Goal: Task Accomplishment & Management: Manage account settings

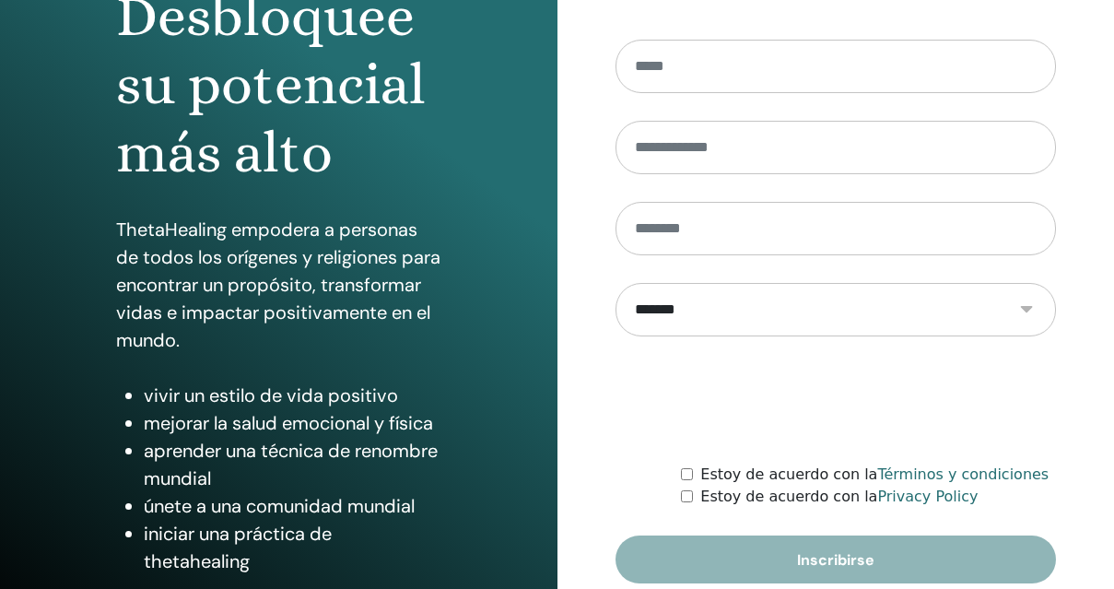
scroll to position [250, 0]
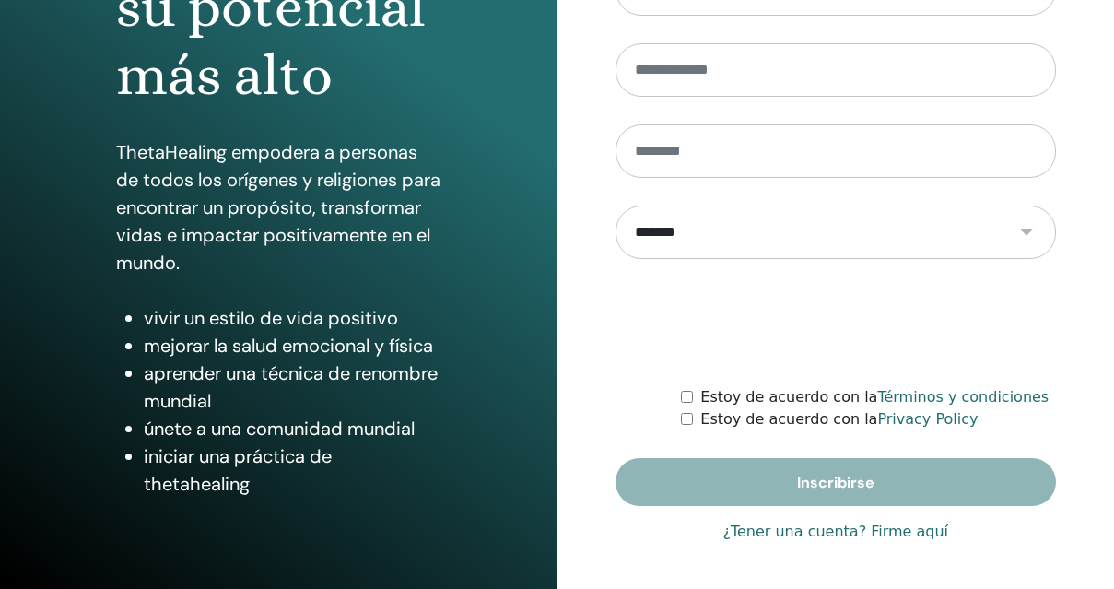
click at [800, 527] on link "¿Tener una cuenta? Firme aquí" at bounding box center [835, 531] width 226 height 22
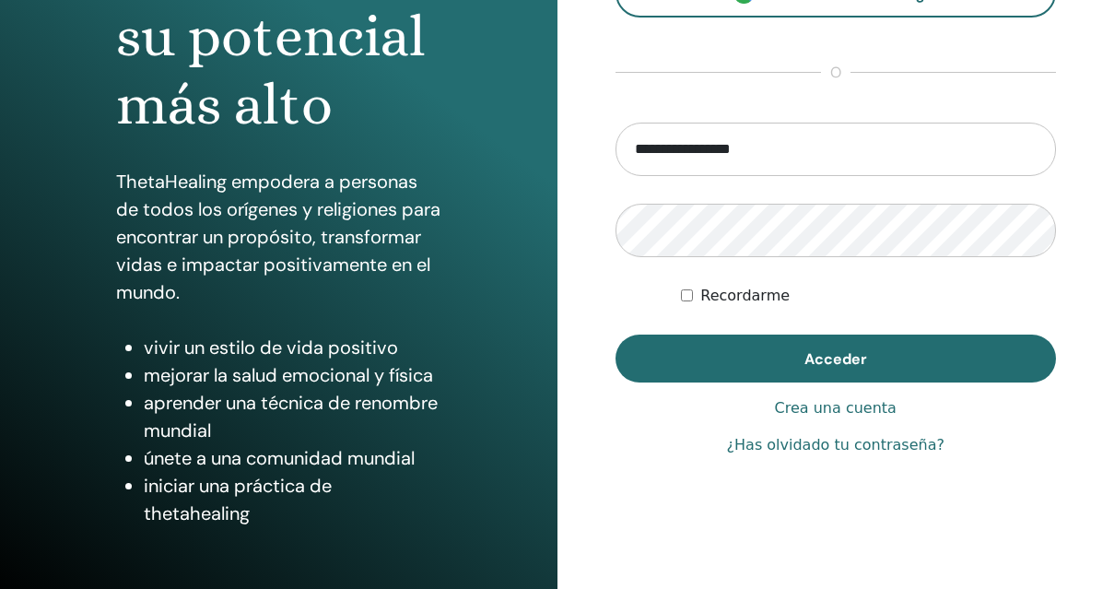
scroll to position [267, 0]
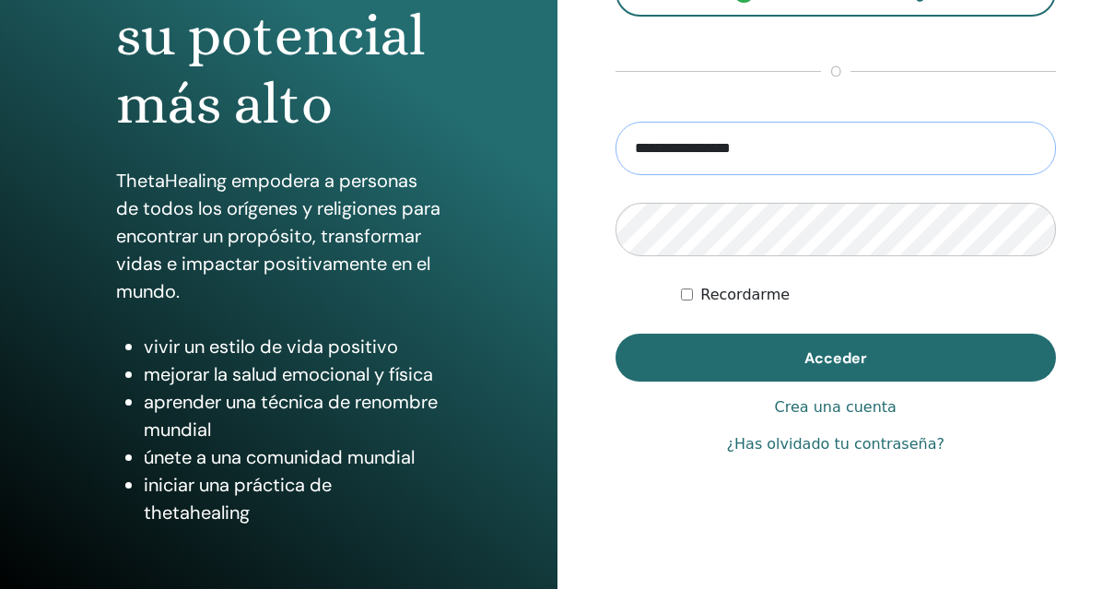
click at [755, 148] on input "**********" at bounding box center [835, 148] width 441 height 53
drag, startPoint x: 671, startPoint y: 151, endPoint x: 588, endPoint y: 148, distance: 83.0
click at [588, 149] on div "**********" at bounding box center [835, 175] width 557 height 884
type input "**********"
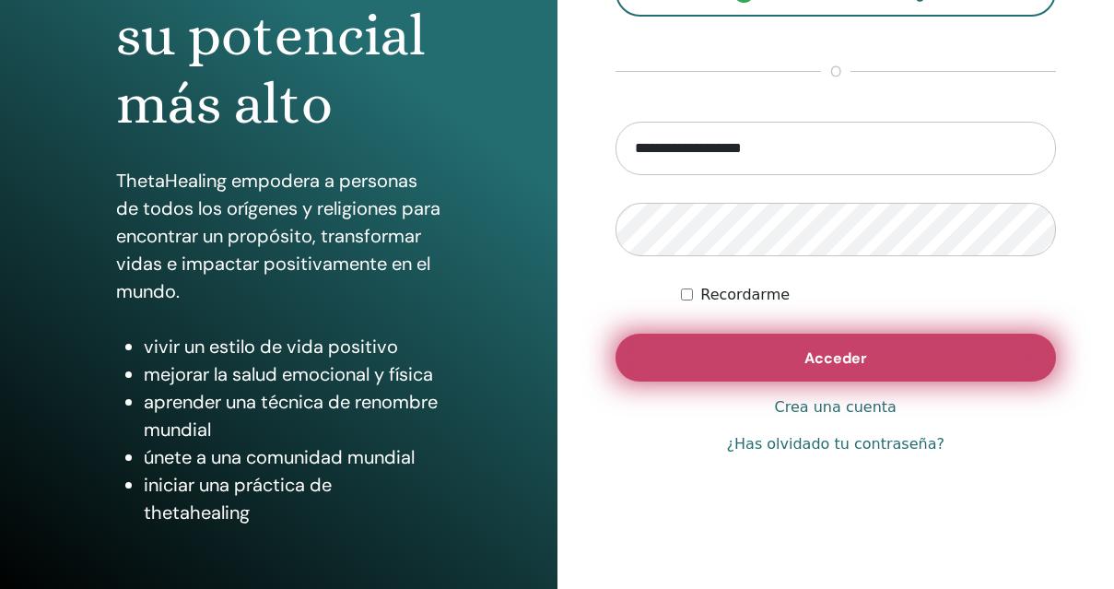
click at [718, 350] on button "Acceder" at bounding box center [835, 357] width 441 height 48
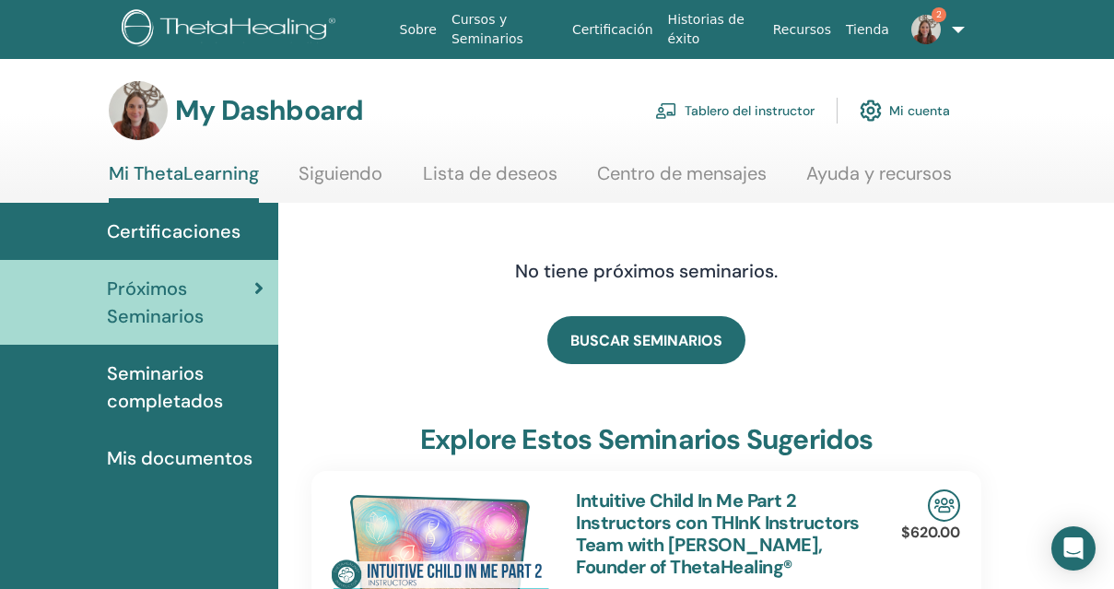
click at [777, 108] on link "Tablero del instructor" at bounding box center [734, 110] width 159 height 41
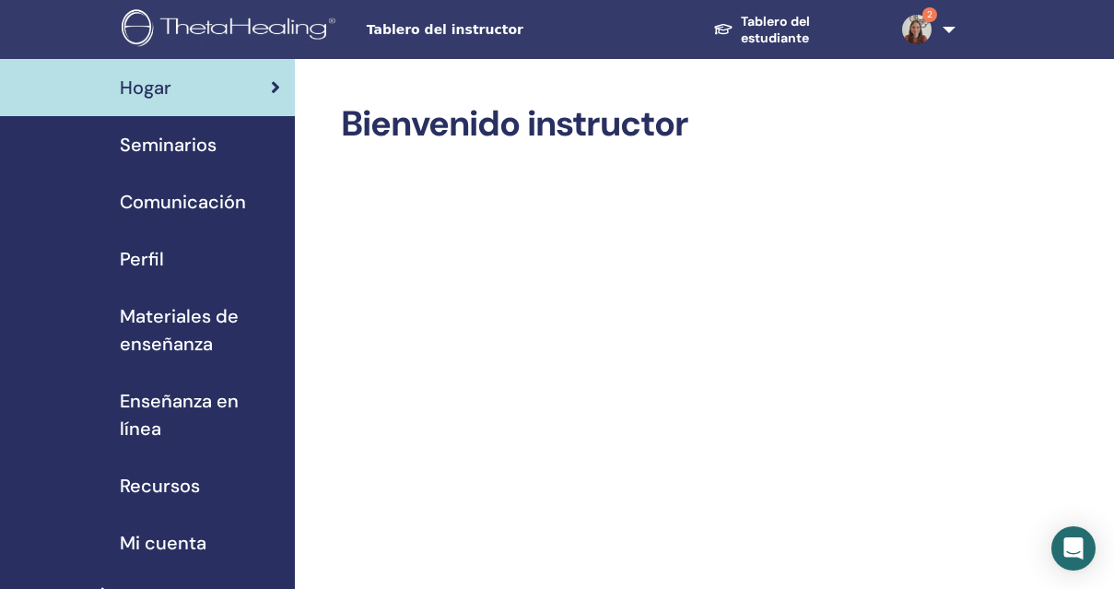
click at [192, 150] on span "Seminarios" at bounding box center [168, 145] width 97 height 28
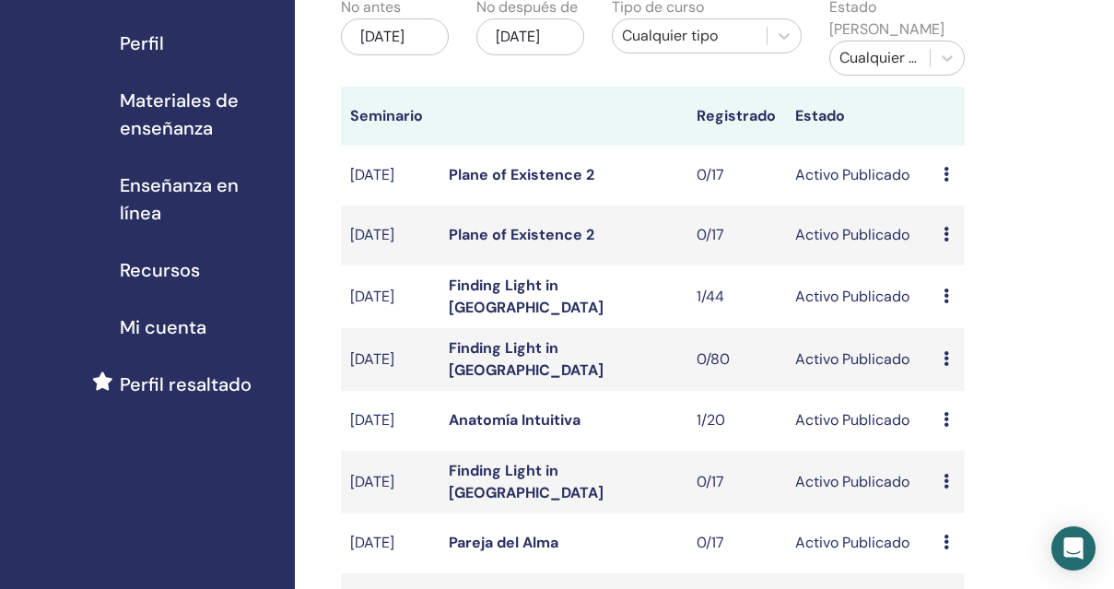
scroll to position [218, 0]
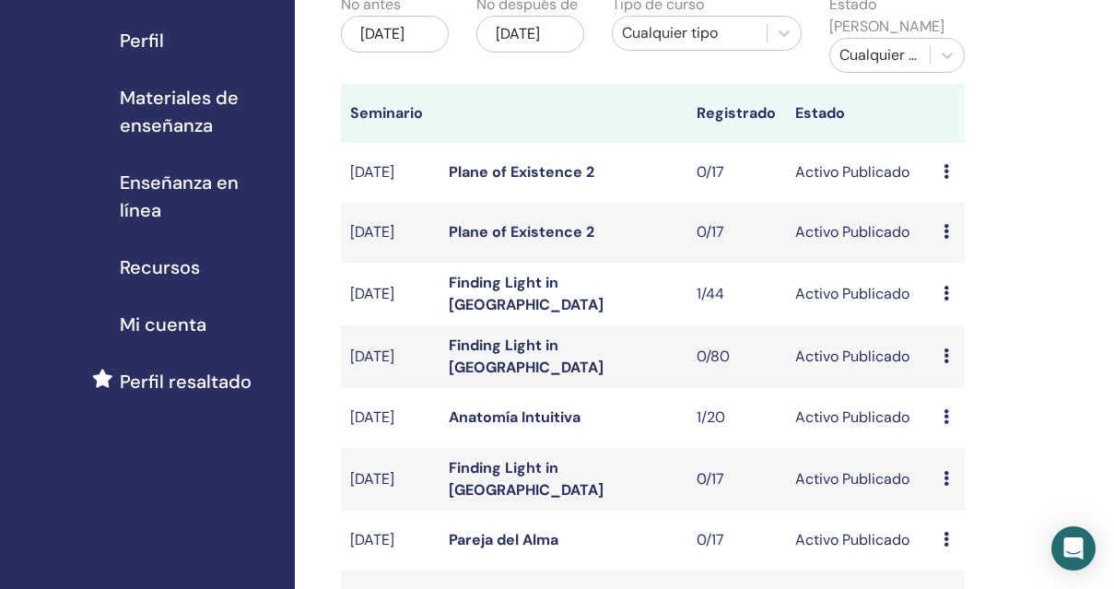
click at [947, 298] on icon at bounding box center [946, 293] width 6 height 15
click at [941, 364] on link "asistentes" at bounding box center [965, 367] width 70 height 19
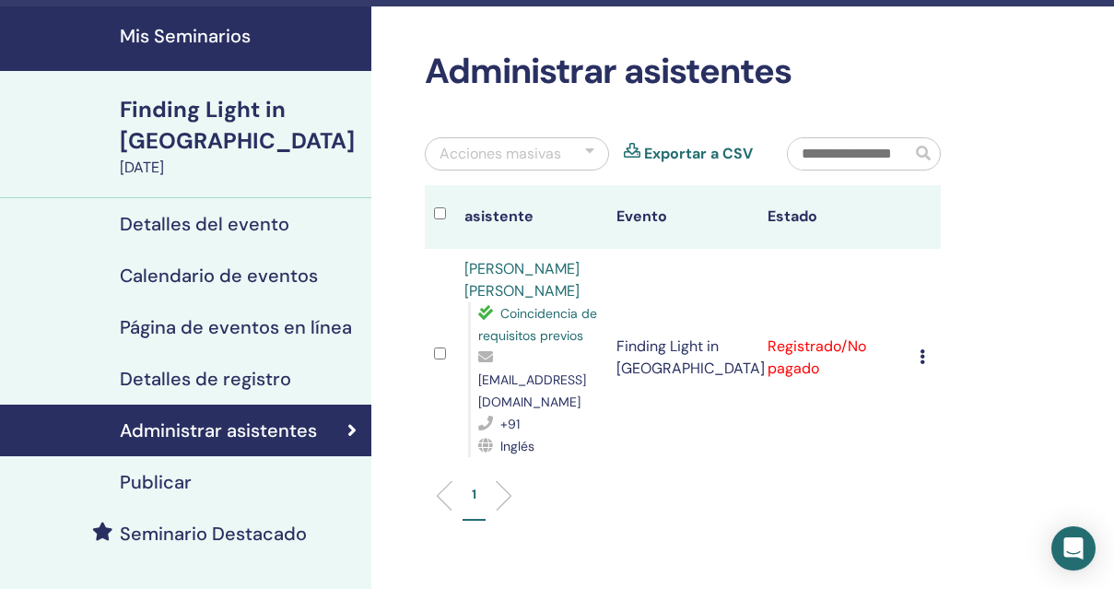
scroll to position [28, 0]
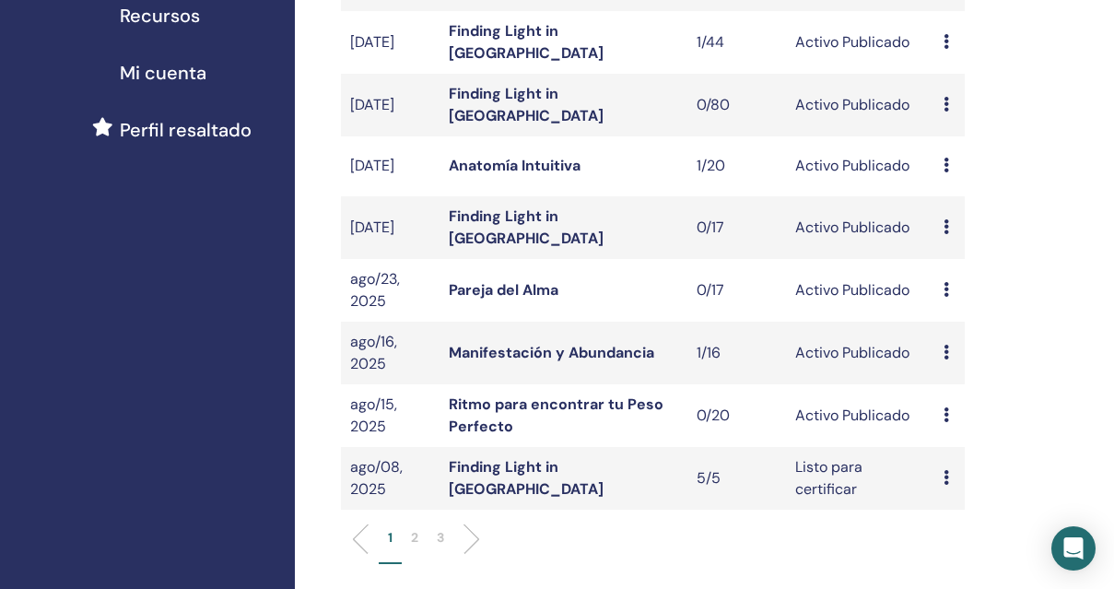
scroll to position [486, 0]
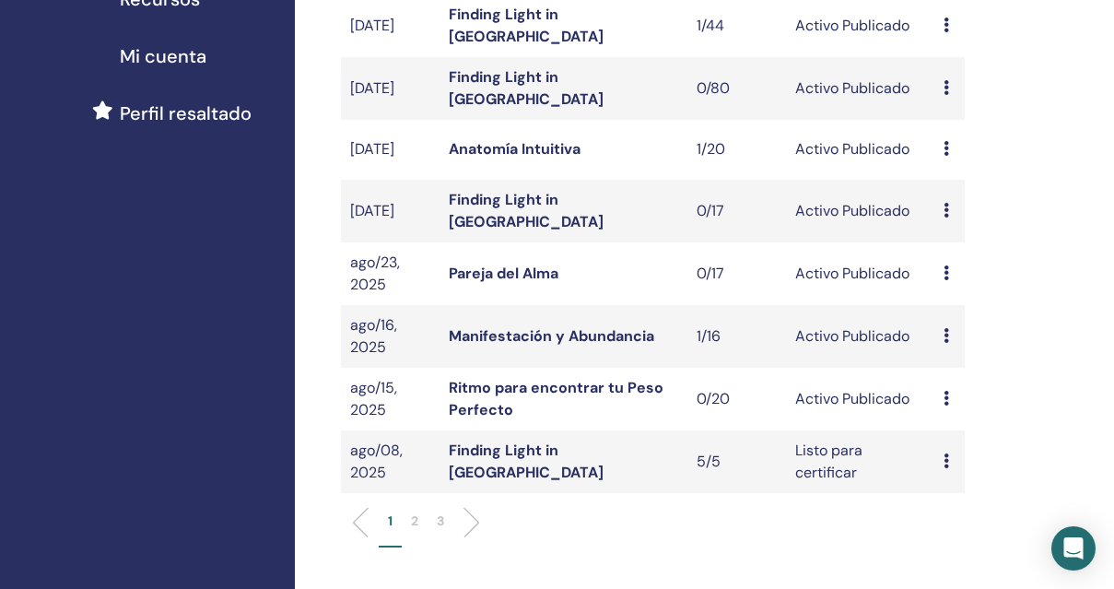
click at [947, 343] on icon at bounding box center [946, 335] width 6 height 15
click at [945, 413] on link "asistentes" at bounding box center [965, 416] width 70 height 19
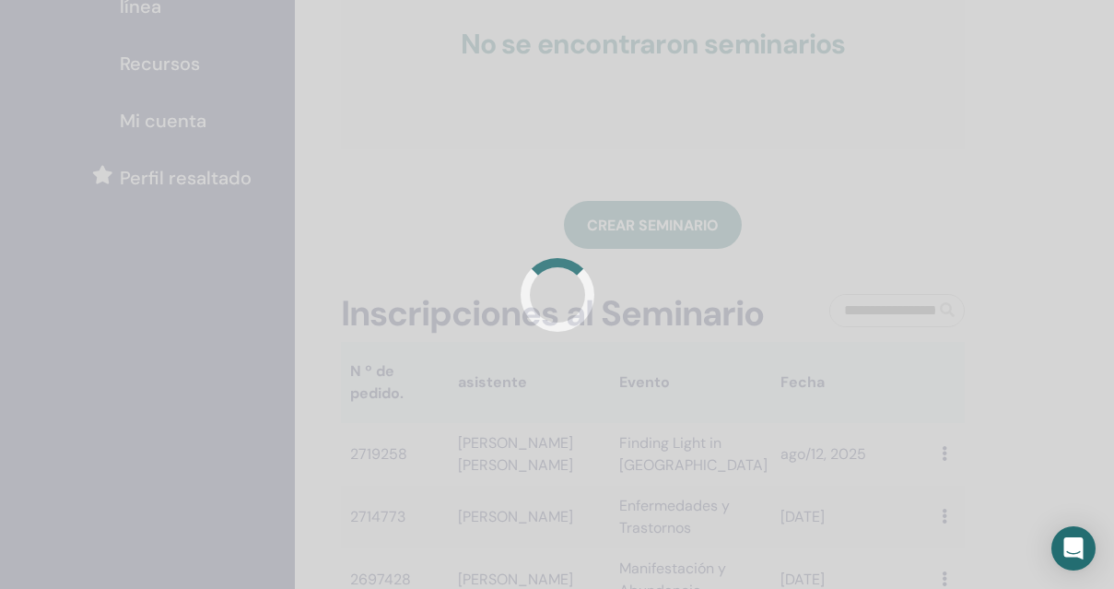
scroll to position [465, 0]
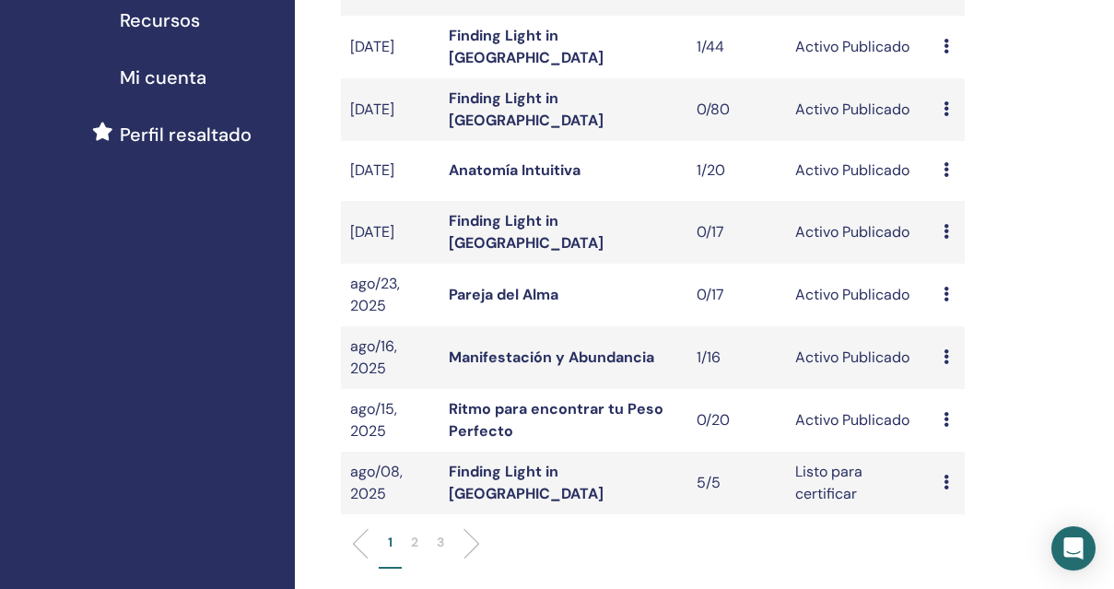
click at [950, 429] on div "Avance Editar asistentes Cancelar" at bounding box center [948, 420] width 11 height 22
click at [947, 498] on link "asistentes" at bounding box center [967, 499] width 70 height 19
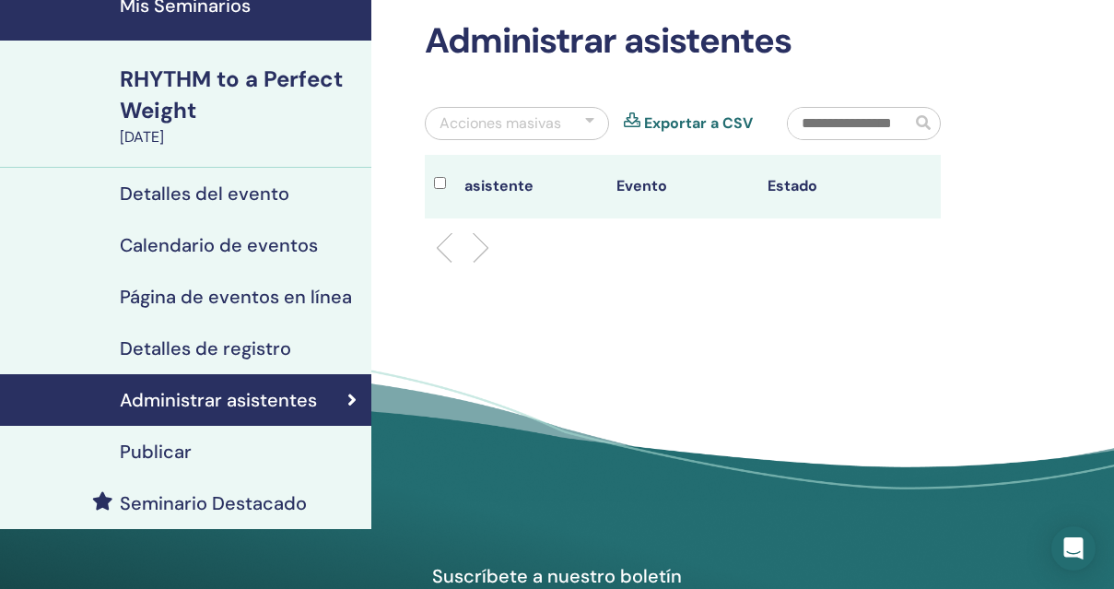
scroll to position [133, 0]
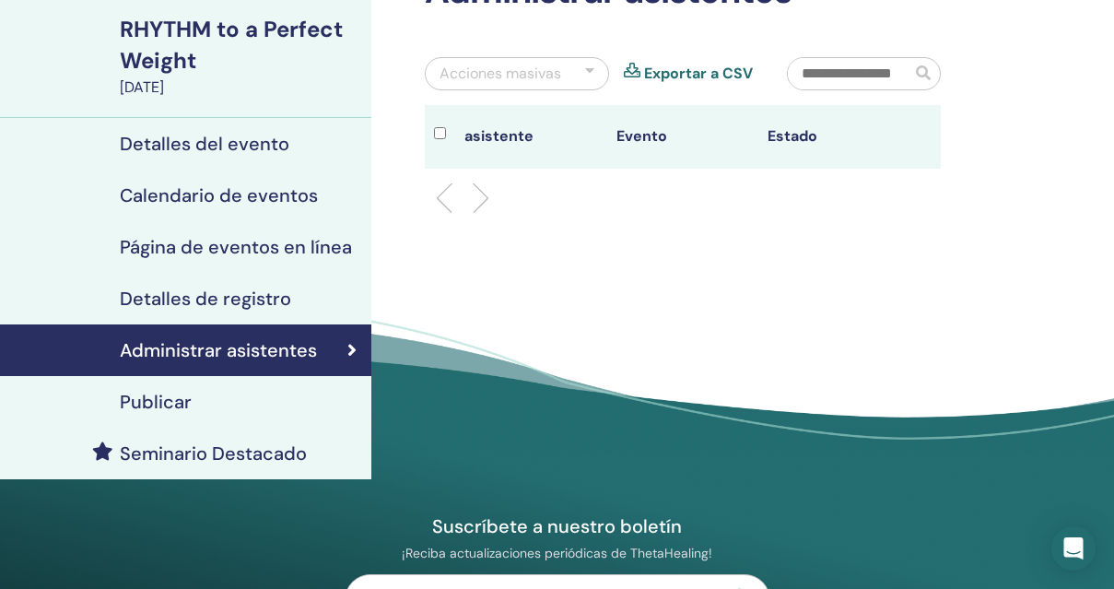
click at [177, 399] on h4 "Publicar" at bounding box center [156, 402] width 72 height 22
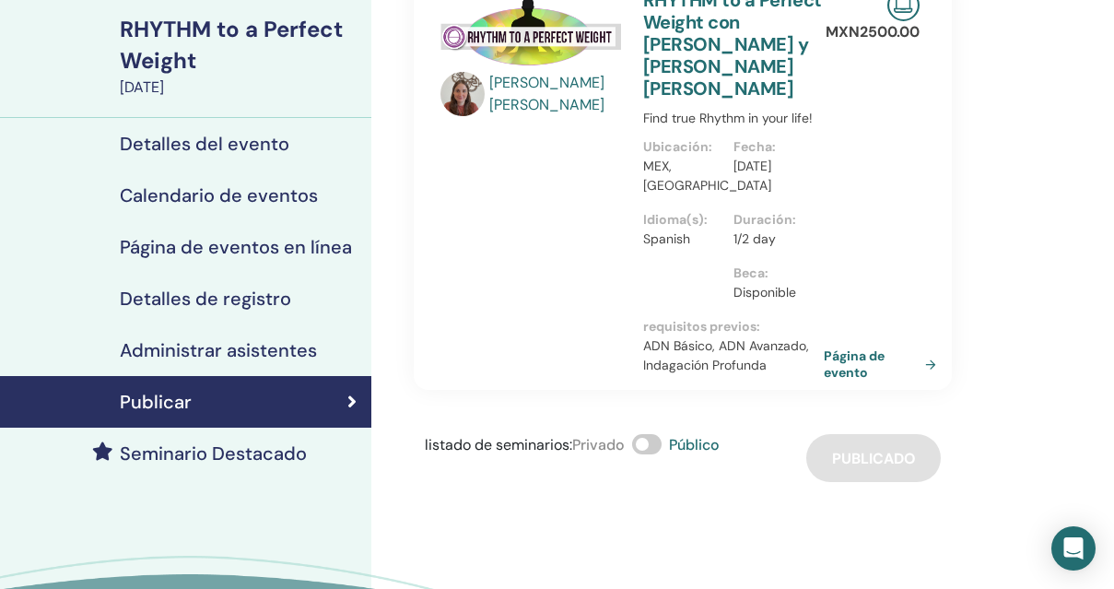
drag, startPoint x: 861, startPoint y: 366, endPoint x: 835, endPoint y: 2, distance: 364.9
click at [0, 0] on div "Mis Seminarios RHYTHM to a Perfect Weight August 15, 2025 Detalles del evento C…" at bounding box center [557, 332] width 1114 height 813
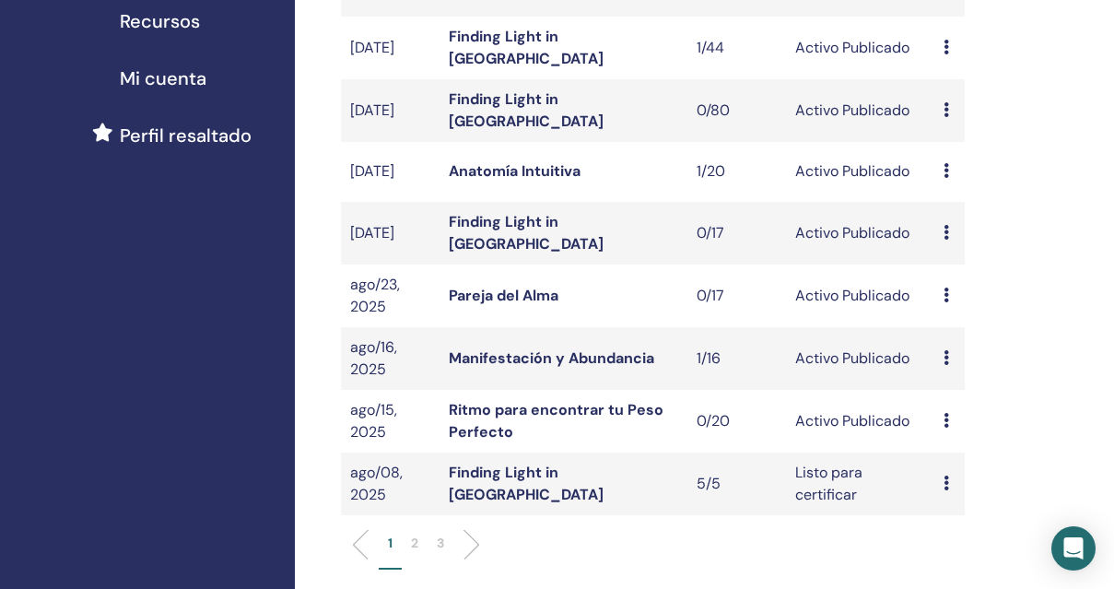
scroll to position [465, 0]
click at [948, 364] on icon at bounding box center [946, 356] width 6 height 15
click at [952, 438] on link "asistentes" at bounding box center [965, 437] width 70 height 19
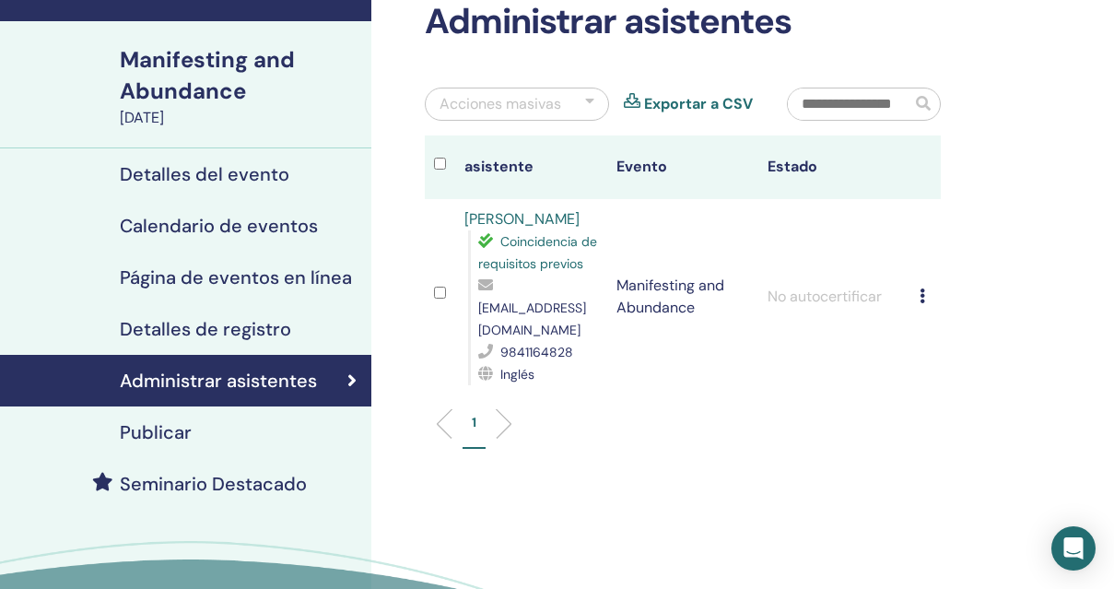
scroll to position [123, 0]
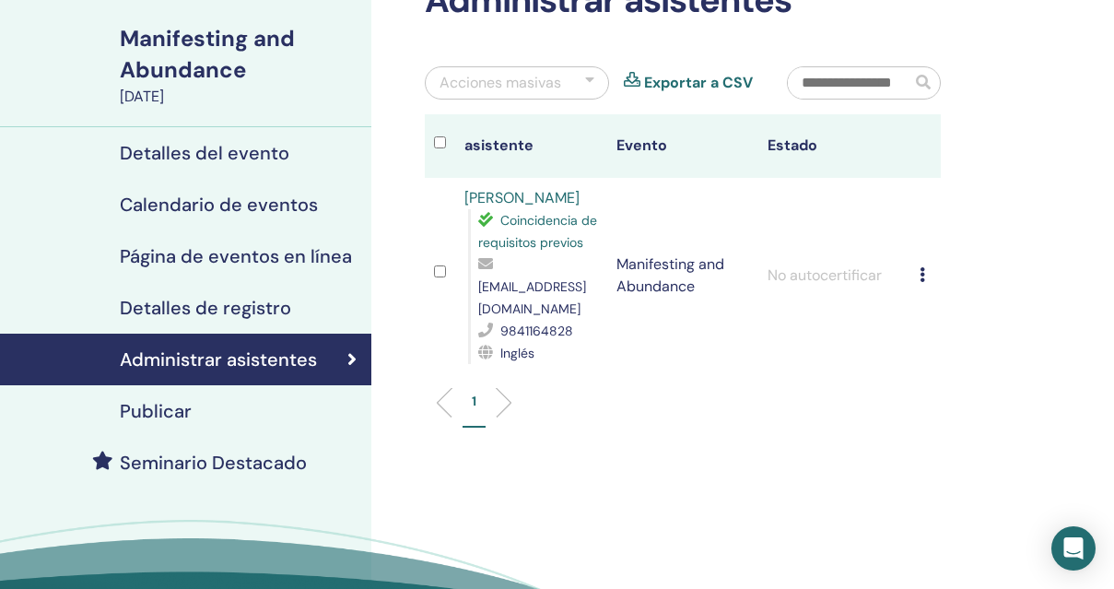
click at [170, 416] on h4 "Publicar" at bounding box center [156, 411] width 72 height 22
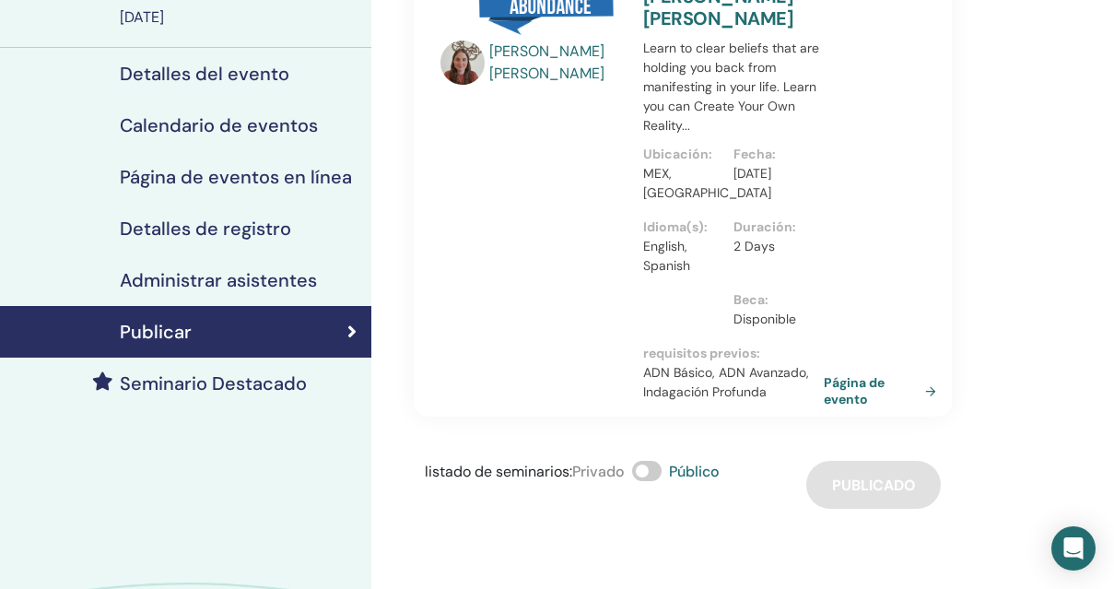
scroll to position [205, 0]
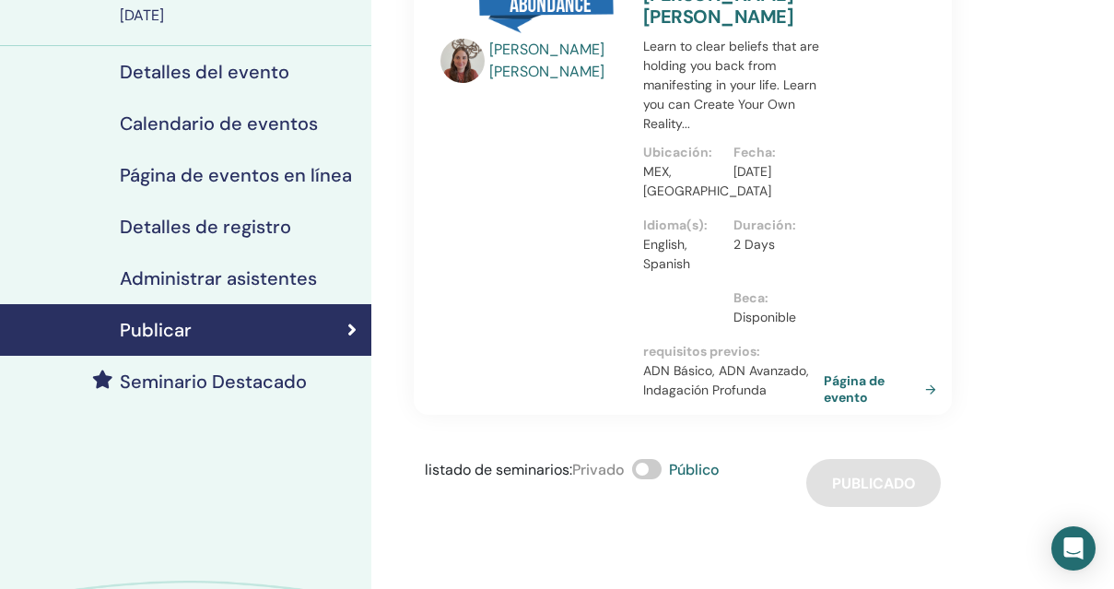
drag, startPoint x: 864, startPoint y: 389, endPoint x: 787, endPoint y: 7, distance: 389.2
click at [0, 0] on div "Mis Seminarios Manifesting and Abundance [DATE] Detalles del evento Calendario …" at bounding box center [557, 309] width 1114 height 910
